Goal: Find specific page/section: Find specific page/section

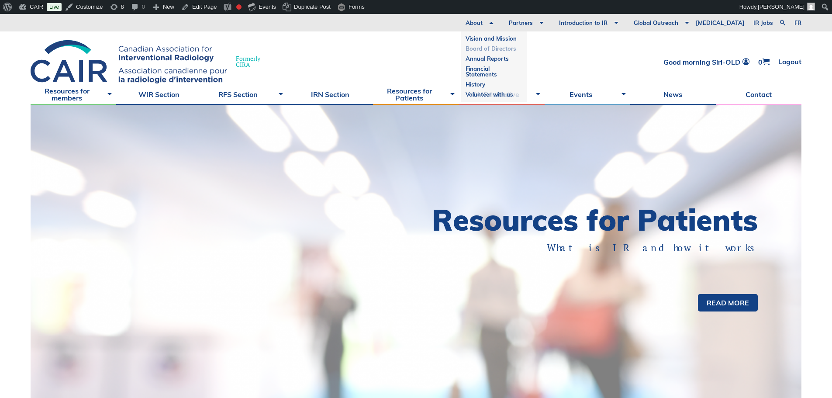
click at [503, 51] on link "Board of Directors" at bounding box center [494, 49] width 57 height 10
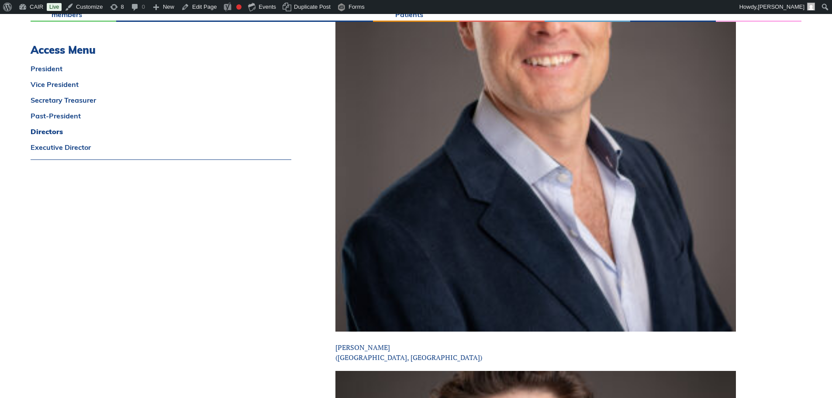
scroll to position [2403, 0]
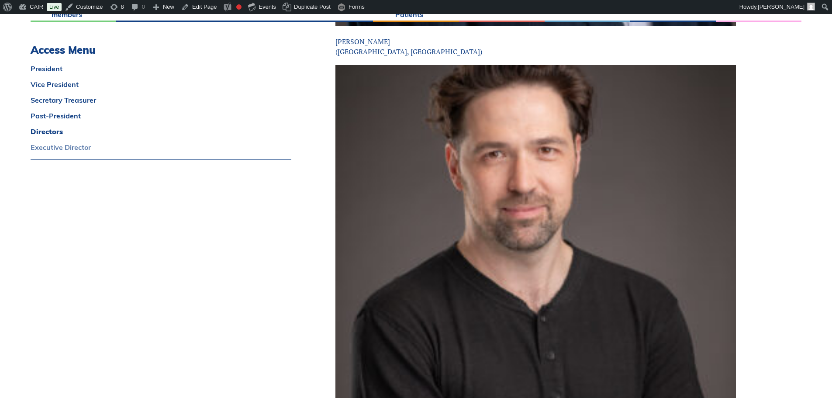
click at [69, 148] on link "Executive Director" at bounding box center [161, 147] width 261 height 7
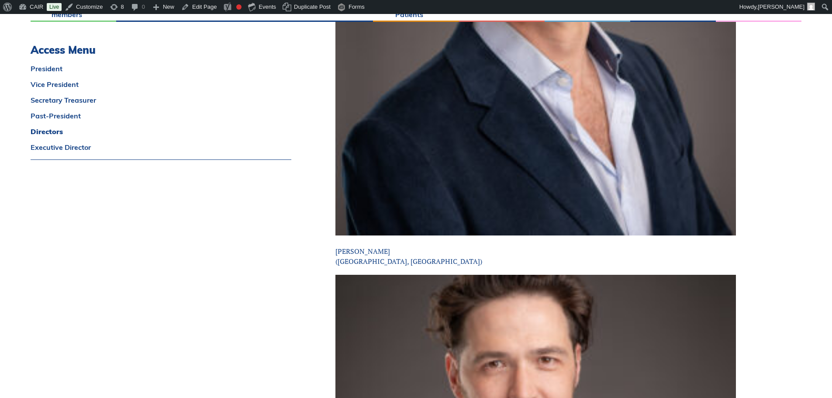
scroll to position [2150, 0]
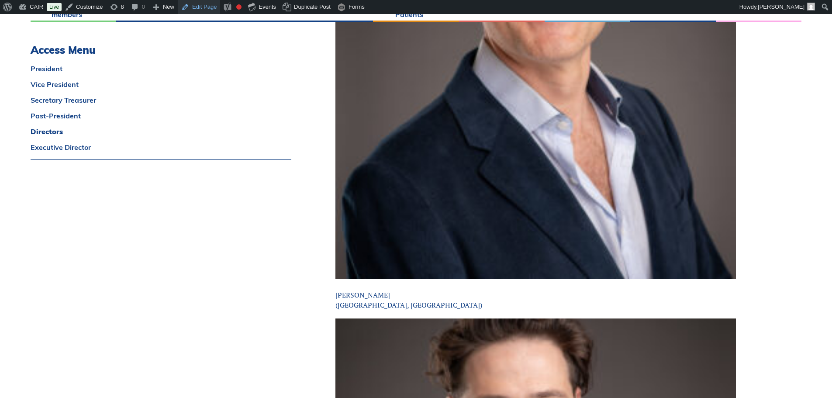
click at [194, 6] on link "Edit Page" at bounding box center [199, 7] width 42 height 14
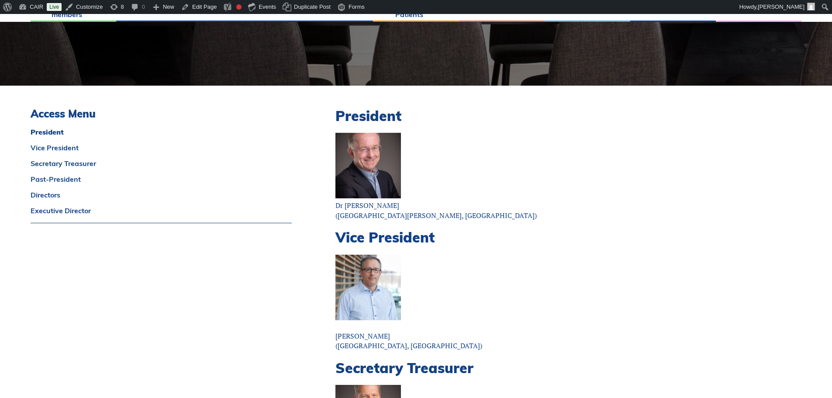
scroll to position [131, 0]
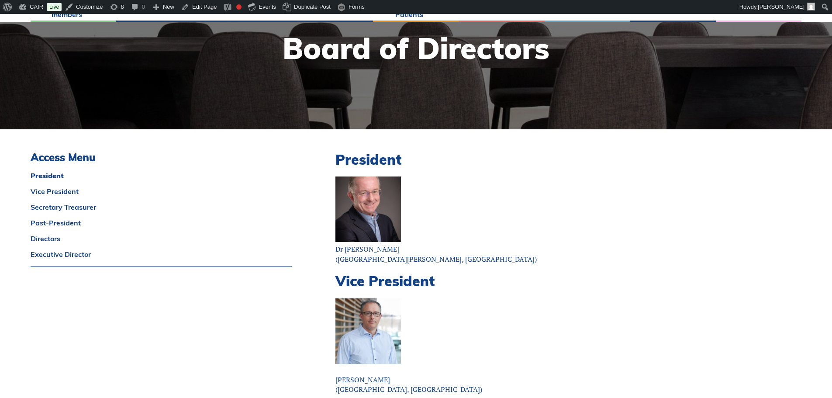
click at [374, 164] on h2 "President" at bounding box center [536, 159] width 401 height 17
